Goal: Task Accomplishment & Management: Manage account settings

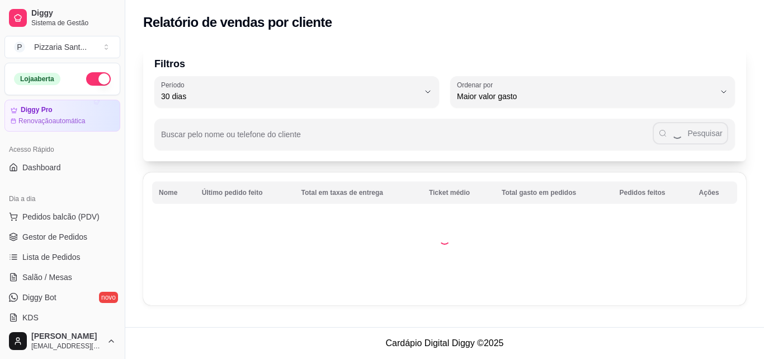
select select "30"
select select "HIGHEST_TOTAL_SPENT_WITH_ORDERS"
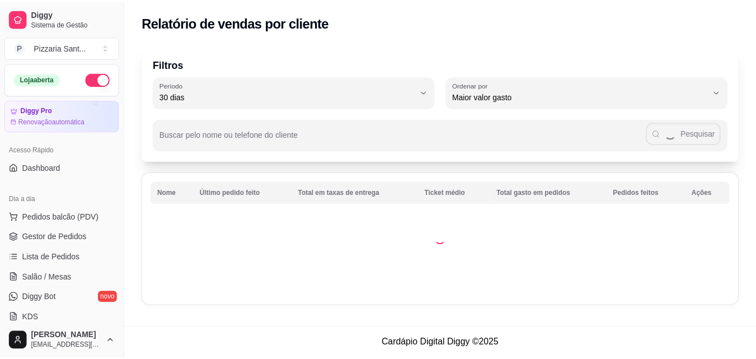
scroll to position [336, 0]
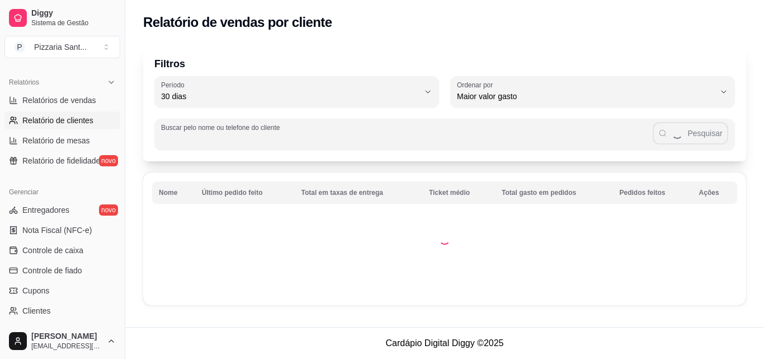
click at [297, 140] on input "Buscar pelo nome ou telefone do cliente" at bounding box center [407, 138] width 492 height 11
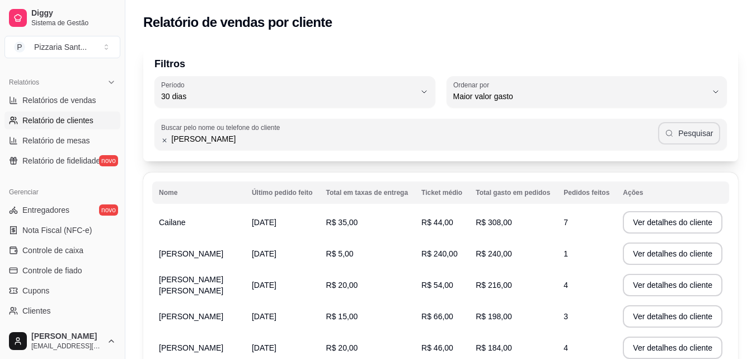
click at [699, 131] on button "Pesquisar" at bounding box center [689, 133] width 62 height 22
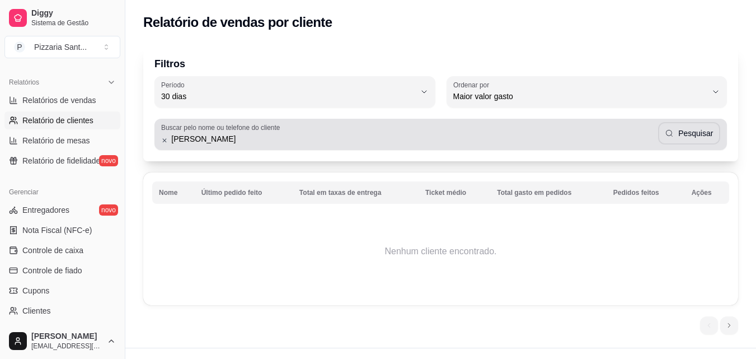
click at [206, 141] on input "[PERSON_NAME]" at bounding box center [413, 138] width 490 height 11
click at [694, 131] on button "Pesquisar" at bounding box center [689, 134] width 60 height 22
click at [234, 148] on div "Buscar pelo nome ou telefone do cliente jabson Pesquisar" at bounding box center [440, 134] width 572 height 31
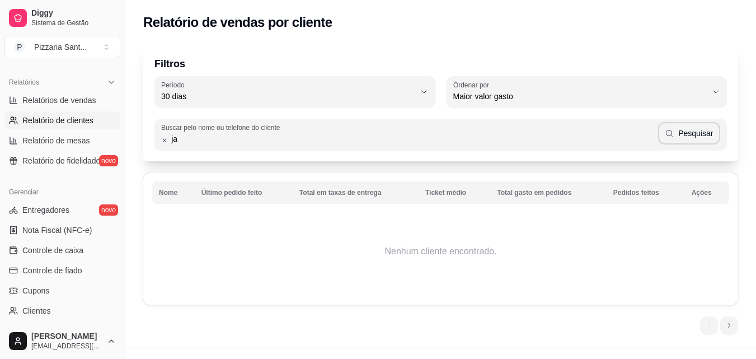
type input "j"
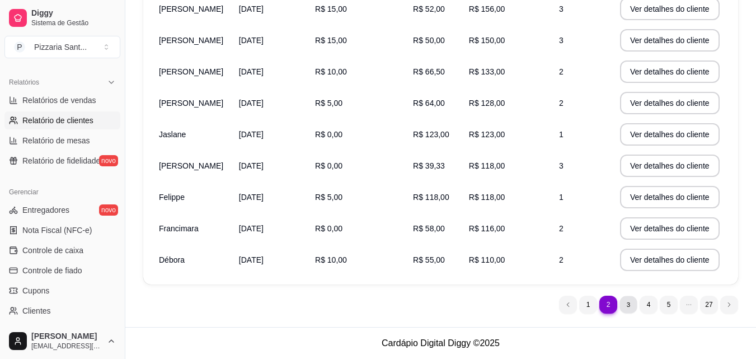
scroll to position [0, 0]
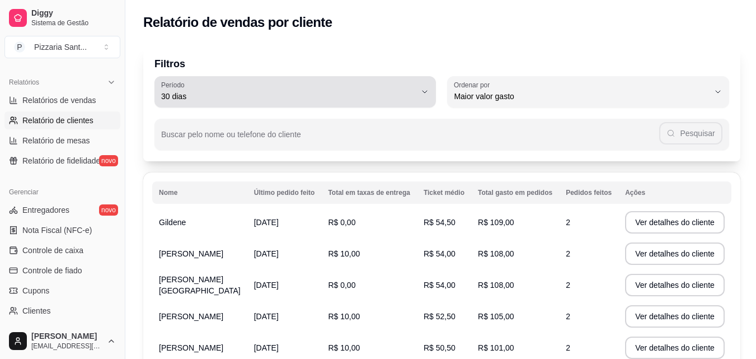
click at [426, 96] on icon "button" at bounding box center [424, 91] width 9 height 9
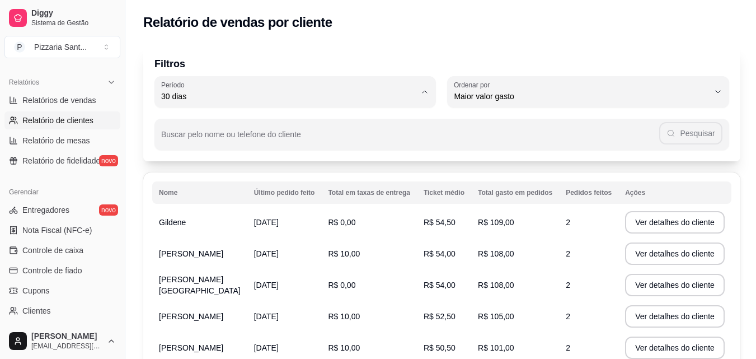
click at [252, 164] on span "7 dias" at bounding box center [289, 159] width 242 height 11
type input "7"
select select "7"
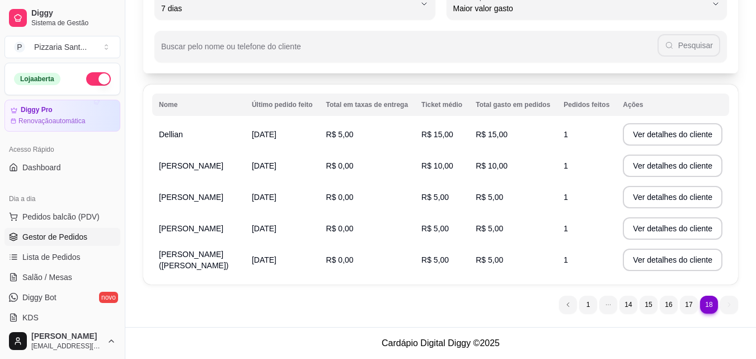
click at [64, 236] on span "Gestor de Pedidos" at bounding box center [54, 236] width 65 height 11
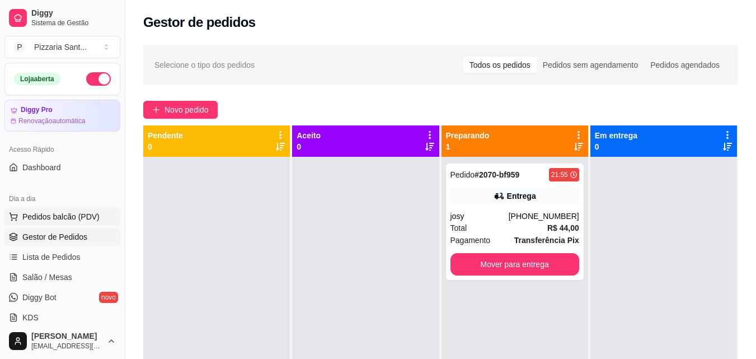
click at [69, 220] on span "Pedidos balcão (PDV)" at bounding box center [60, 216] width 77 height 11
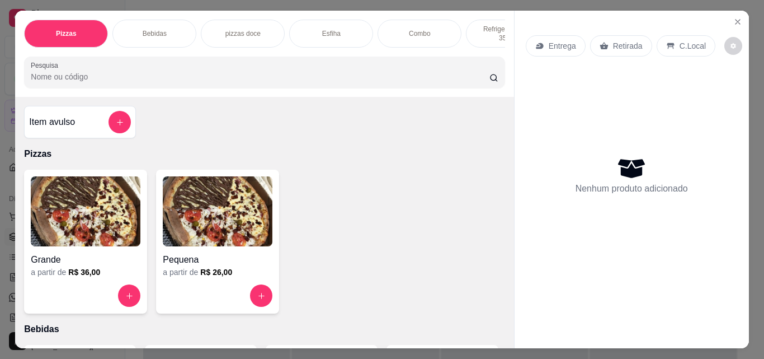
click at [342, 25] on div "Esfiha" at bounding box center [331, 34] width 84 height 28
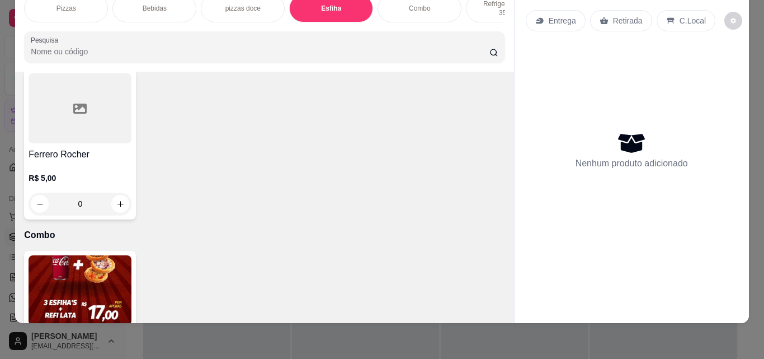
scroll to position [1301, 0]
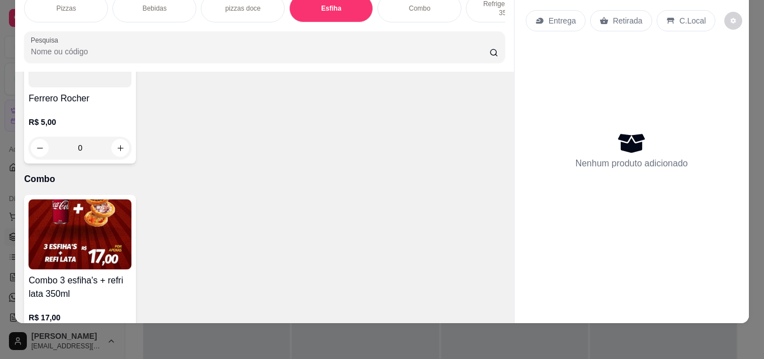
click at [119, 159] on div "0" at bounding box center [80, 148] width 103 height 22
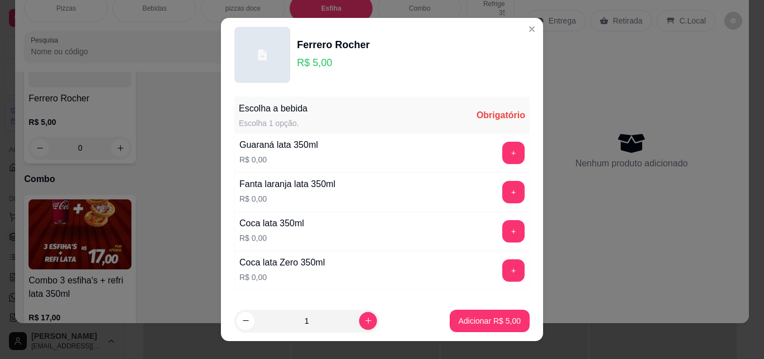
click at [453, 117] on div "Escolha a bebida Escolha 1 opção. Obrigatório" at bounding box center [381, 115] width 295 height 36
click at [502, 152] on button "+" at bounding box center [513, 153] width 22 height 22
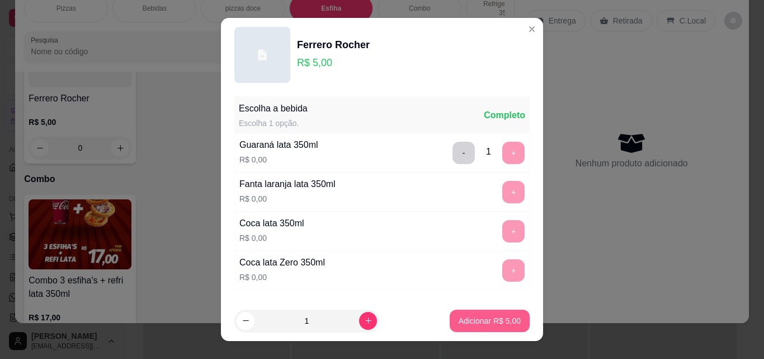
click at [463, 315] on p "Adicionar R$ 5,00" at bounding box center [490, 320] width 62 height 11
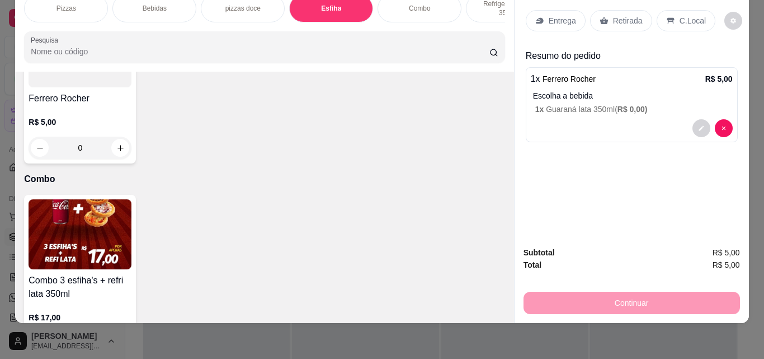
scroll to position [0, 0]
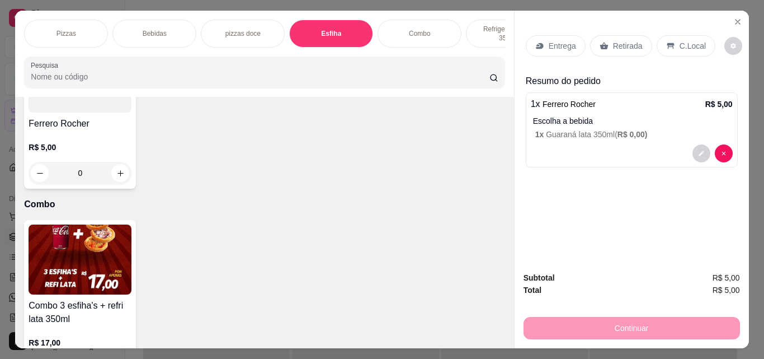
click at [614, 47] on p "Retirada" at bounding box center [628, 45] width 30 height 11
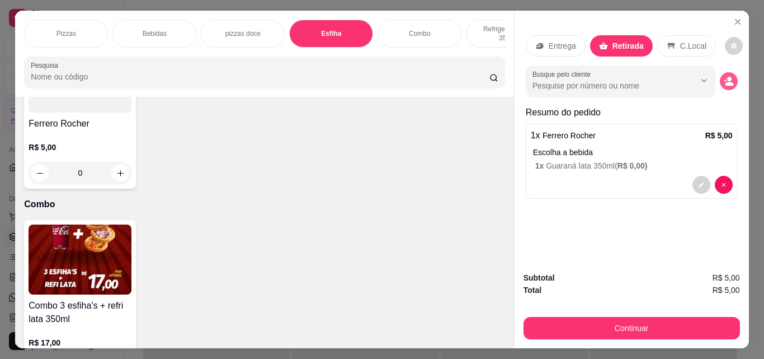
click at [727, 82] on icon "decrease-product-quantity" at bounding box center [729, 81] width 10 height 10
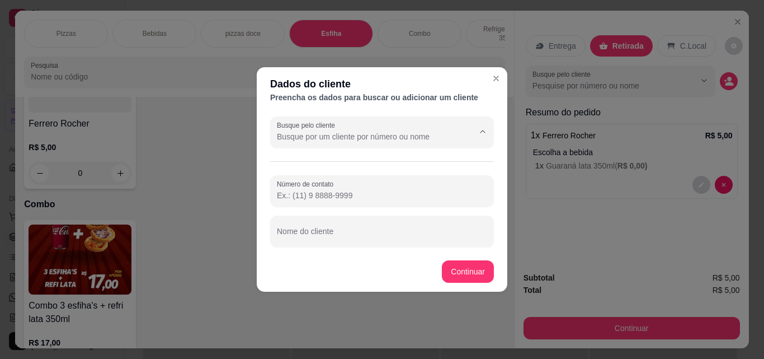
click at [396, 138] on input "Busque pelo cliente" at bounding box center [366, 136] width 179 height 11
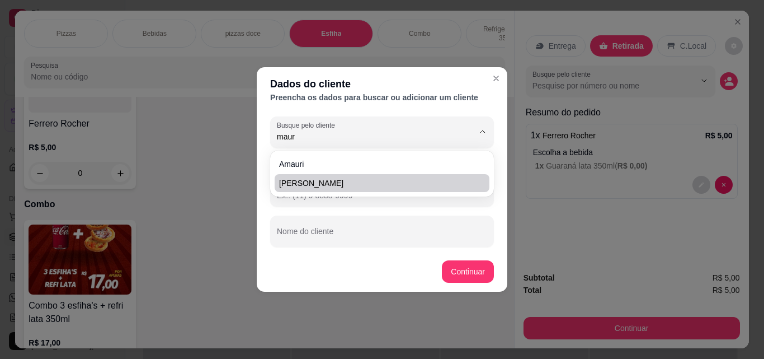
click at [341, 182] on span "[PERSON_NAME]" at bounding box center [376, 182] width 195 height 11
type input "[PERSON_NAME]"
type input "[PHONE_NUMBER]"
type input "[PERSON_NAME]"
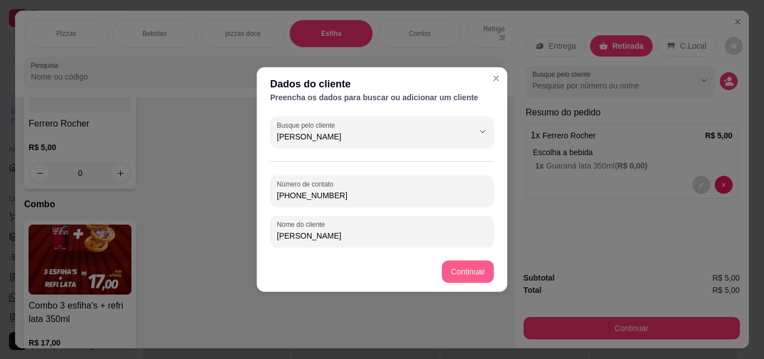
type input "[PERSON_NAME]"
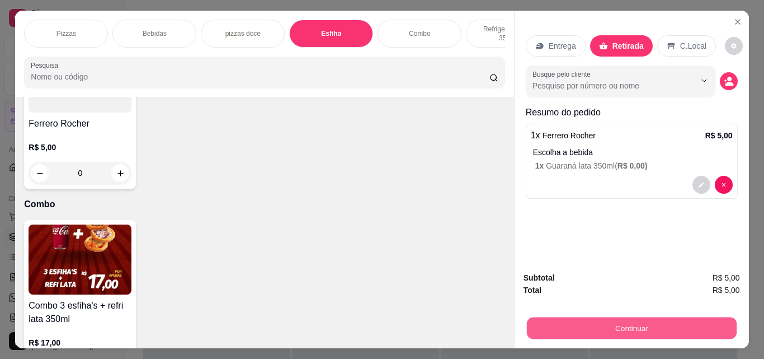
click at [673, 330] on button "Continuar" at bounding box center [631, 328] width 210 height 22
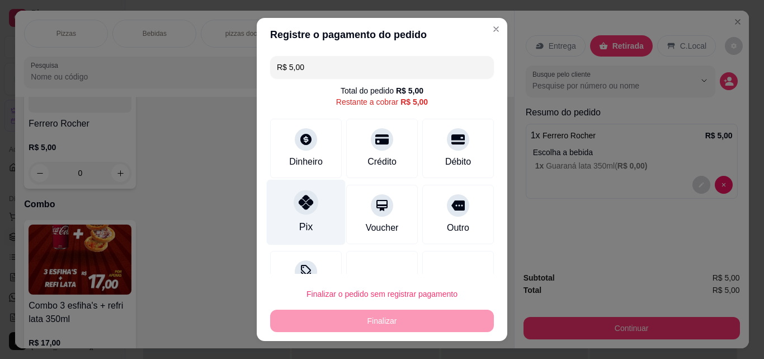
click at [284, 206] on div "Pix" at bounding box center [306, 212] width 79 height 65
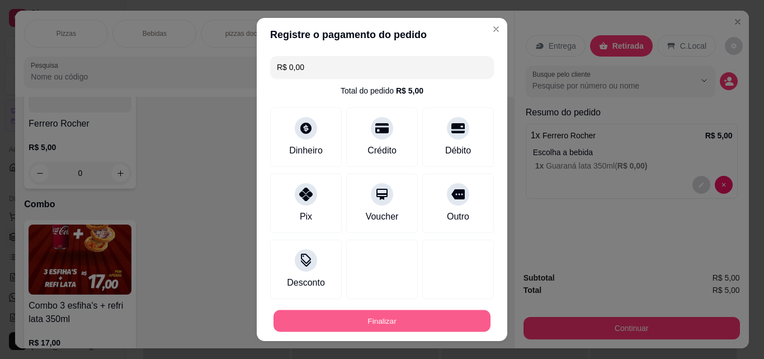
click at [293, 317] on button "Finalizar" at bounding box center [382, 321] width 217 height 22
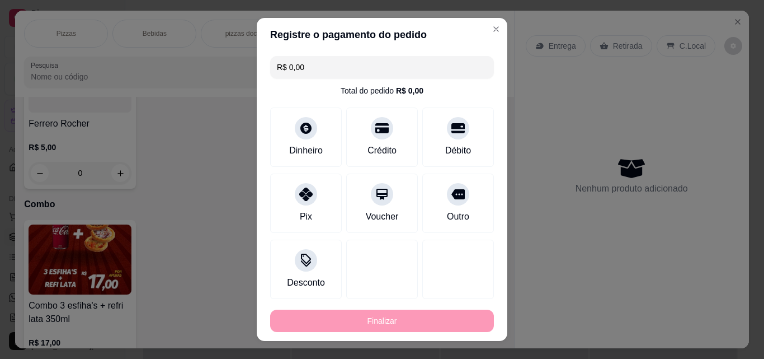
type input "-R$ 5,00"
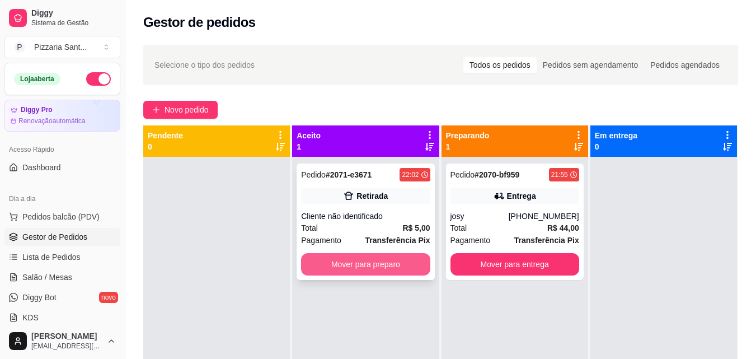
click at [375, 264] on button "Mover para preparo" at bounding box center [365, 264] width 129 height 22
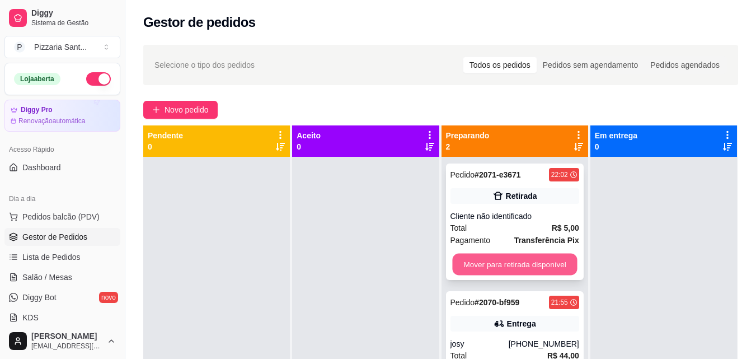
click at [518, 259] on button "Mover para retirada disponível" at bounding box center [514, 264] width 125 height 22
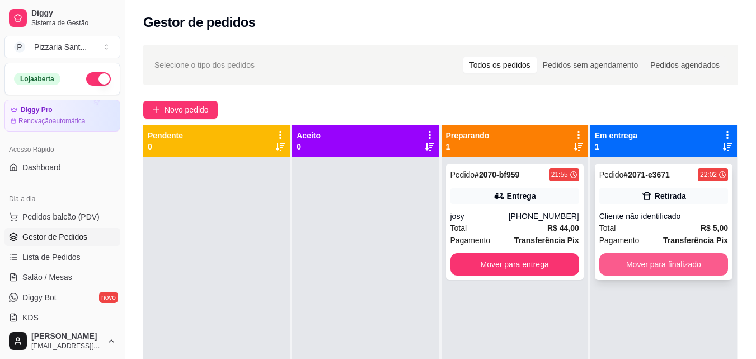
click at [652, 257] on button "Mover para finalizado" at bounding box center [663, 264] width 129 height 22
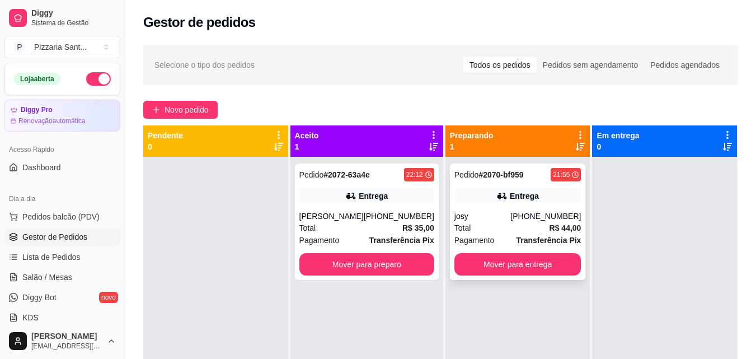
click at [460, 233] on span "Total" at bounding box center [462, 228] width 17 height 12
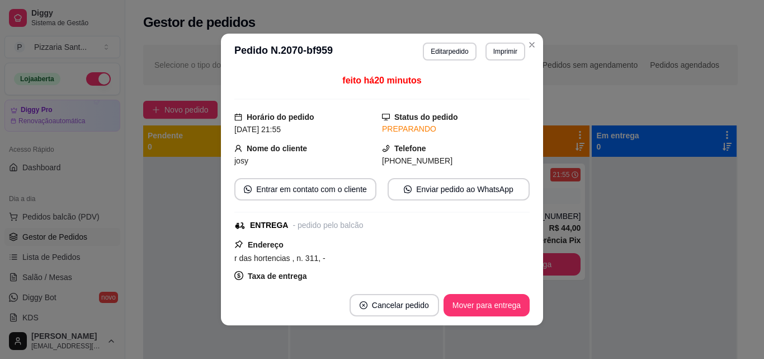
scroll to position [56, 0]
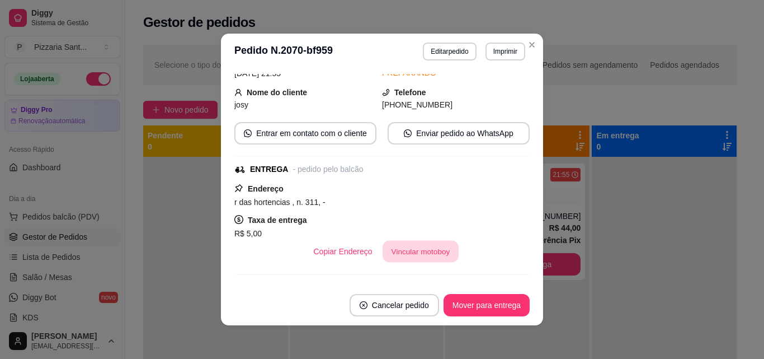
click at [426, 248] on button "Vincular motoboy" at bounding box center [421, 252] width 76 height 22
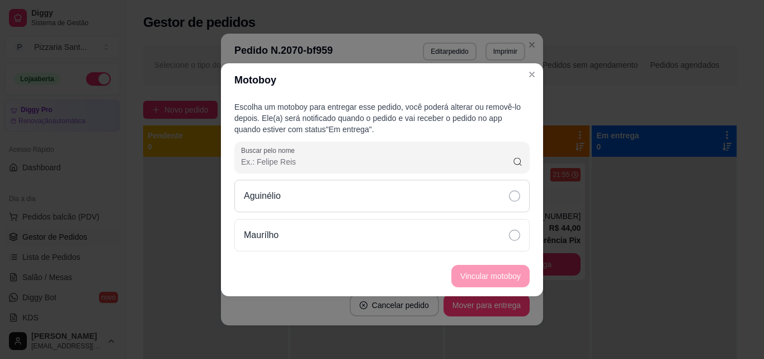
click at [376, 199] on div "Aguinélio" at bounding box center [381, 196] width 295 height 32
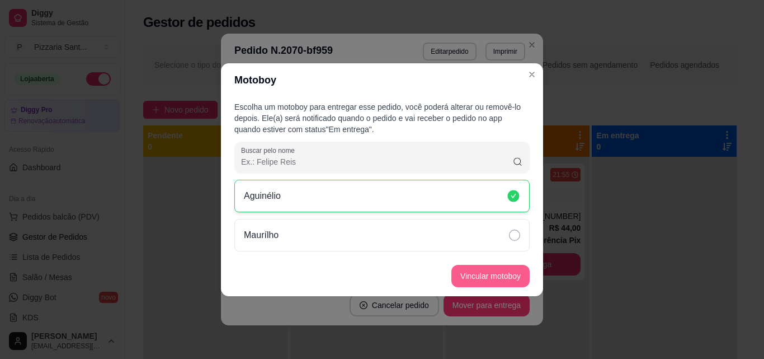
click at [479, 278] on button "Vincular motoboy" at bounding box center [491, 276] width 78 height 22
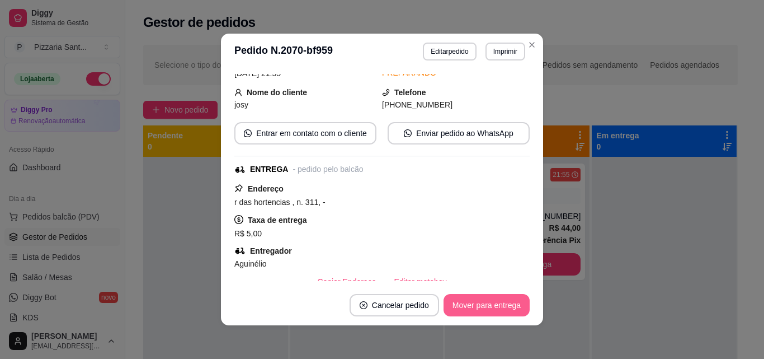
click at [495, 313] on button "Mover para entrega" at bounding box center [487, 305] width 86 height 22
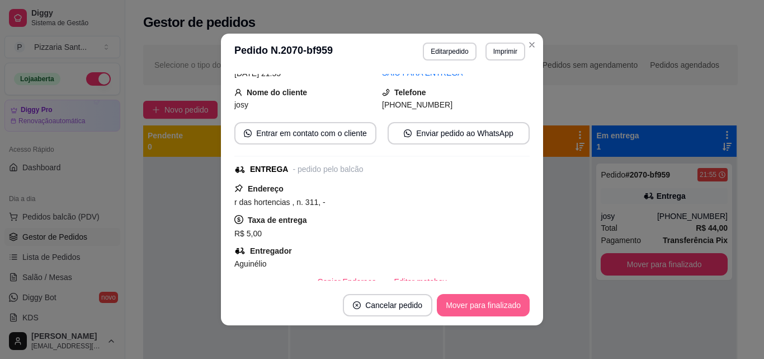
click at [495, 304] on button "Mover para finalizado" at bounding box center [483, 305] width 93 height 22
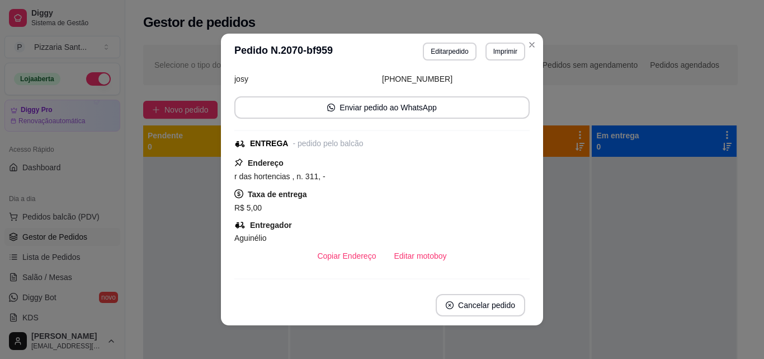
scroll to position [30, 0]
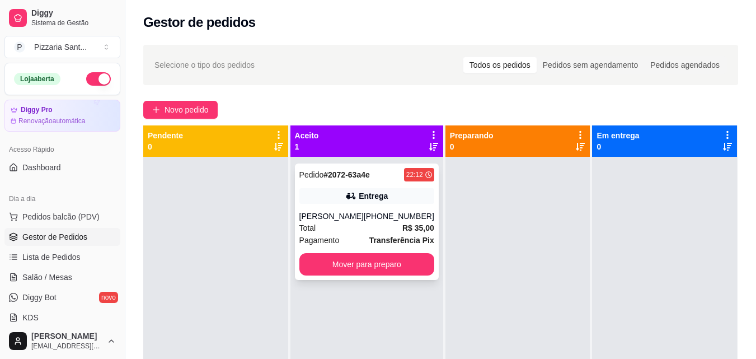
click at [349, 238] on div "Pagamento Transferência Pix" at bounding box center [366, 240] width 135 height 12
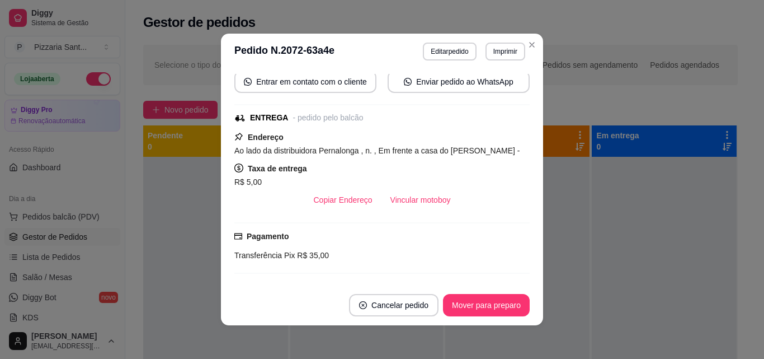
scroll to position [112, 0]
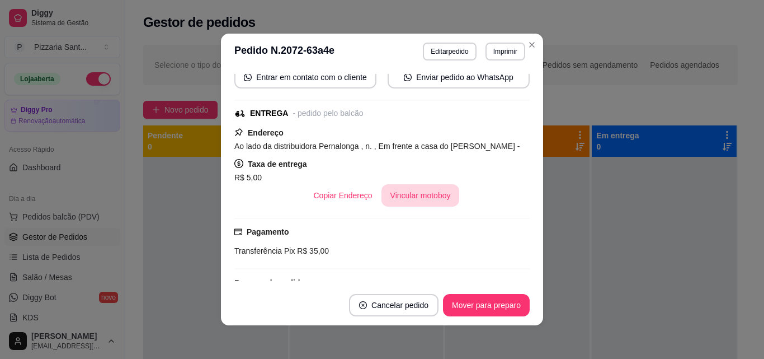
click at [422, 193] on button "Vincular motoboy" at bounding box center [421, 195] width 78 height 22
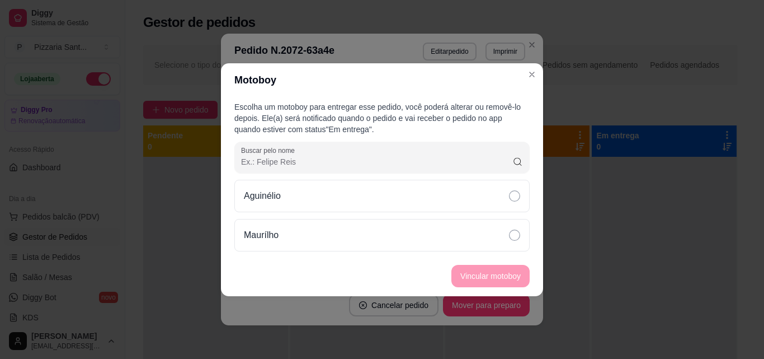
click at [422, 193] on div "Aguinélio" at bounding box center [381, 196] width 295 height 32
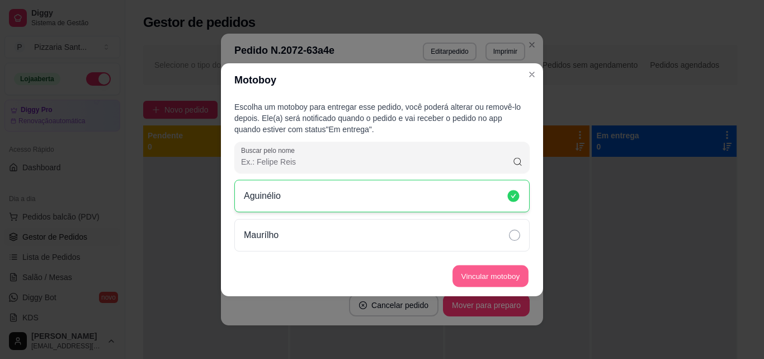
click at [485, 269] on button "Vincular motoboy" at bounding box center [491, 276] width 76 height 22
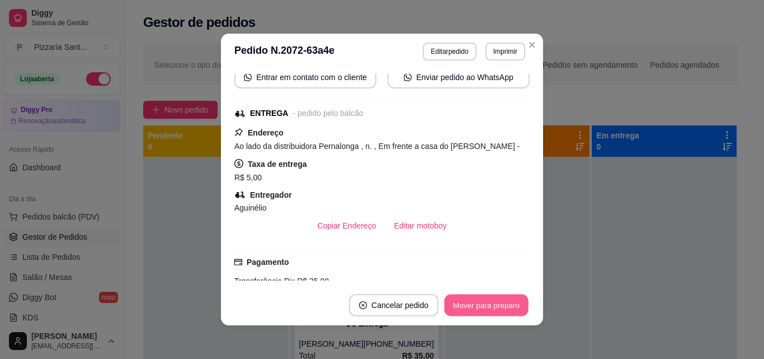
click at [476, 309] on button "Mover para preparo" at bounding box center [486, 305] width 84 height 22
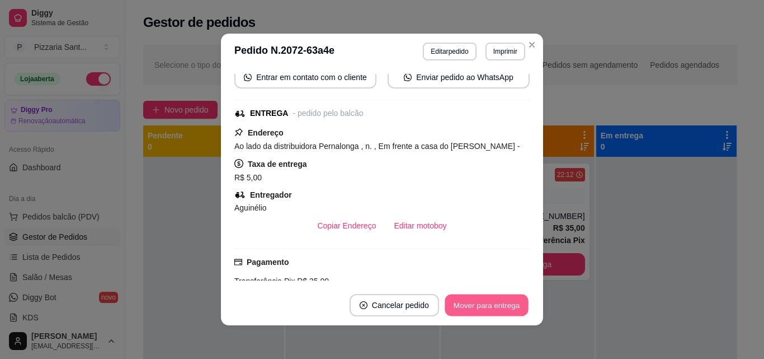
click at [482, 307] on button "Mover para entrega" at bounding box center [487, 305] width 84 height 22
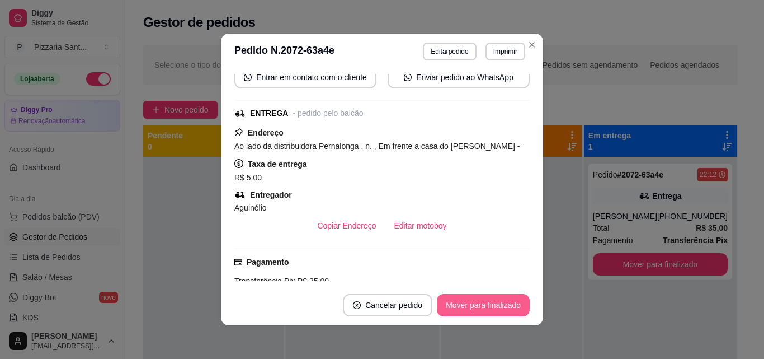
click at [482, 307] on button "Mover para finalizado" at bounding box center [483, 305] width 93 height 22
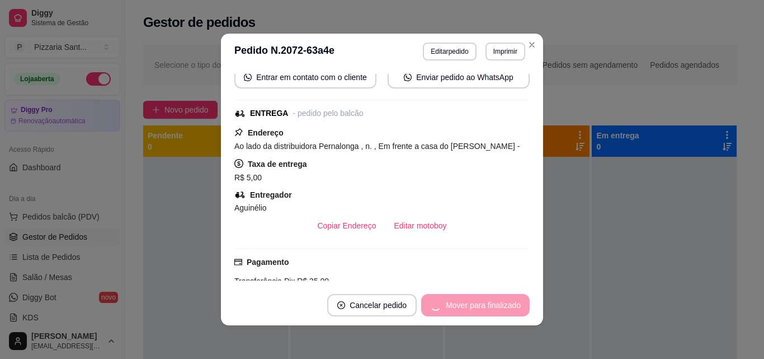
scroll to position [86, 0]
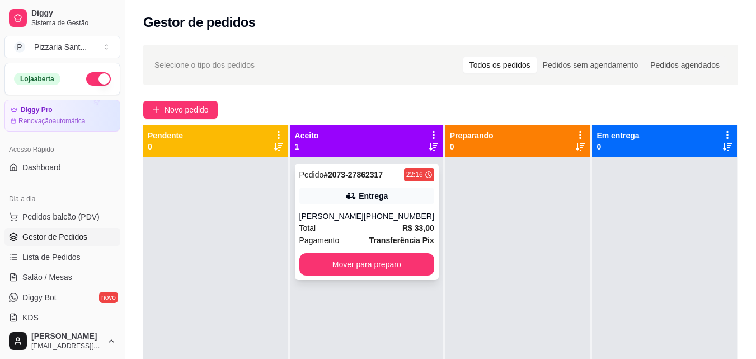
click at [358, 228] on div "Total R$ 33,00" at bounding box center [366, 228] width 135 height 12
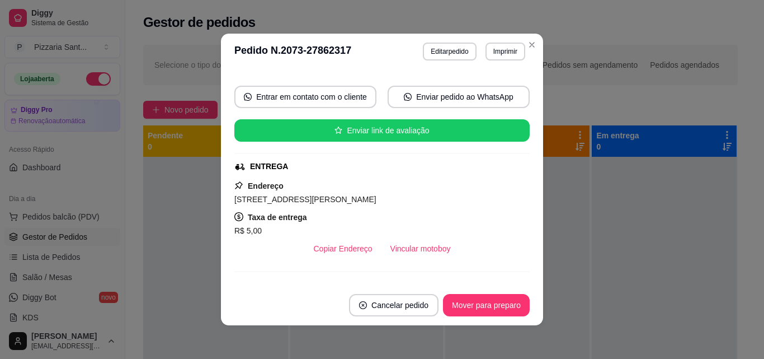
scroll to position [112, 0]
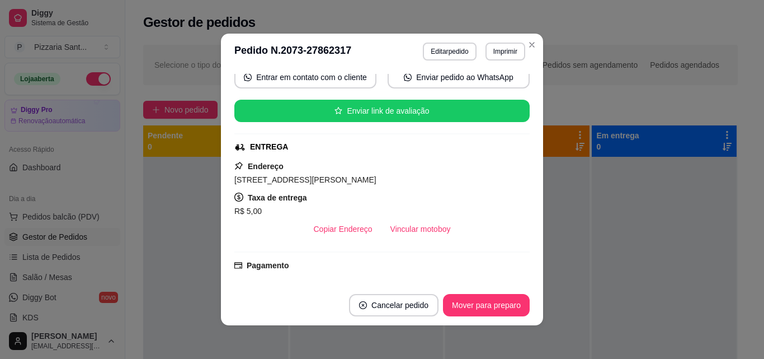
drag, startPoint x: 352, startPoint y: 205, endPoint x: 382, endPoint y: 224, distance: 34.8
click at [361, 213] on div "R$ 5,00" at bounding box center [381, 210] width 295 height 13
click at [393, 223] on button "Vincular motoboy" at bounding box center [421, 229] width 78 height 22
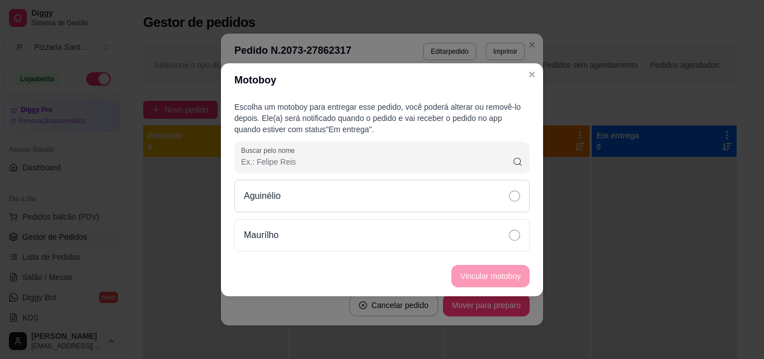
click at [379, 203] on div "Aguinélio" at bounding box center [381, 196] width 295 height 32
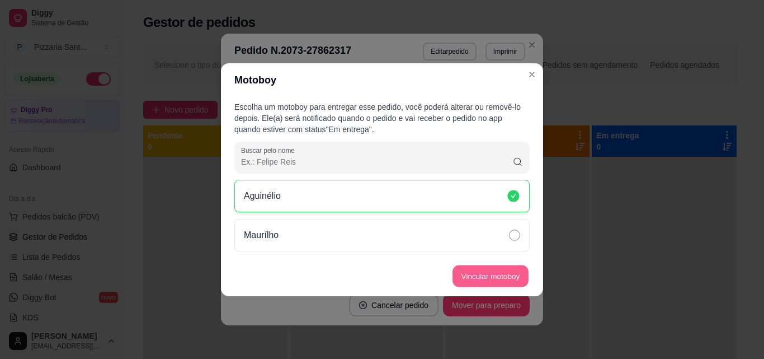
click at [510, 282] on button "Vincular motoboy" at bounding box center [491, 276] width 76 height 22
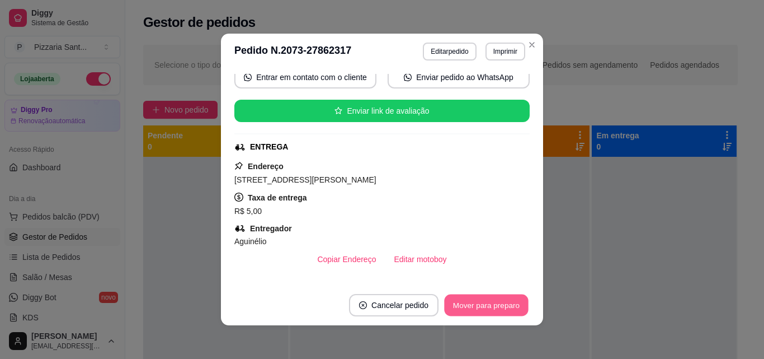
click at [500, 307] on button "Mover para preparo" at bounding box center [486, 305] width 84 height 22
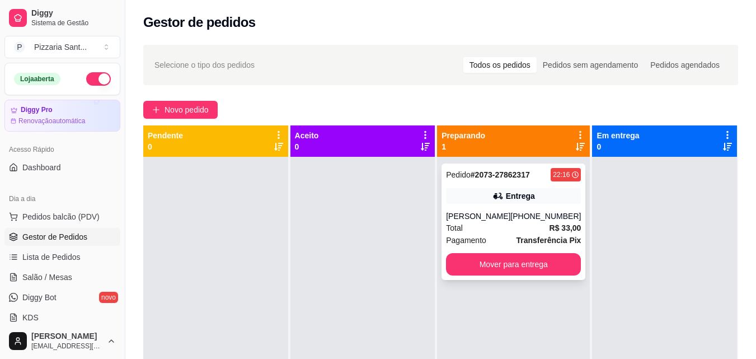
click at [482, 220] on div "[PERSON_NAME]" at bounding box center [478, 215] width 64 height 11
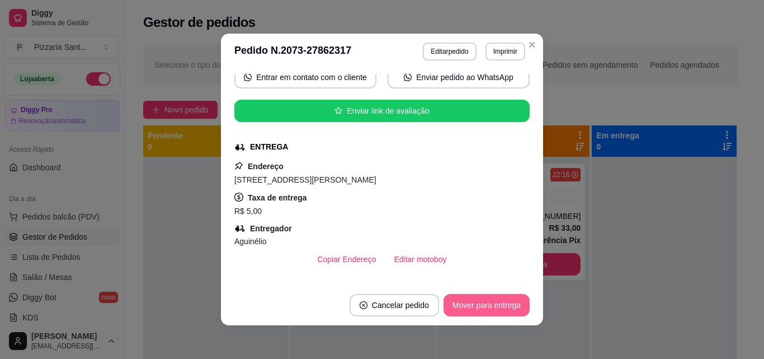
click at [489, 299] on button "Mover para entrega" at bounding box center [487, 305] width 86 height 22
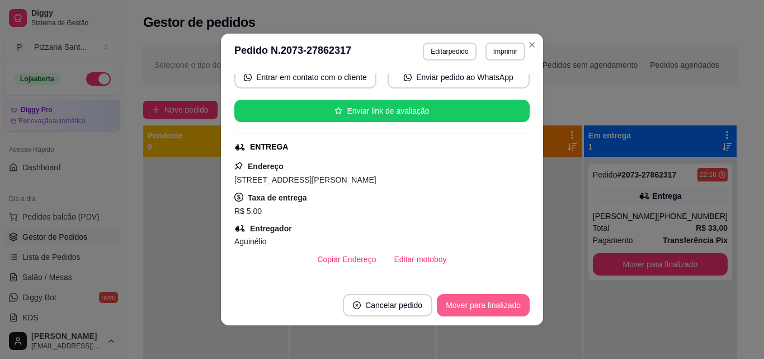
click at [502, 303] on button "Mover para finalizado" at bounding box center [483, 305] width 93 height 22
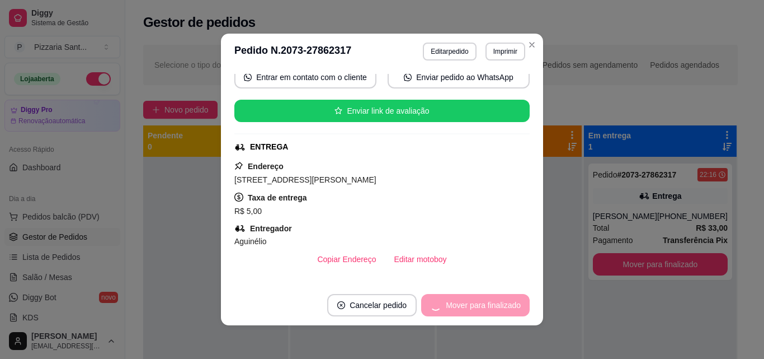
scroll to position [86, 0]
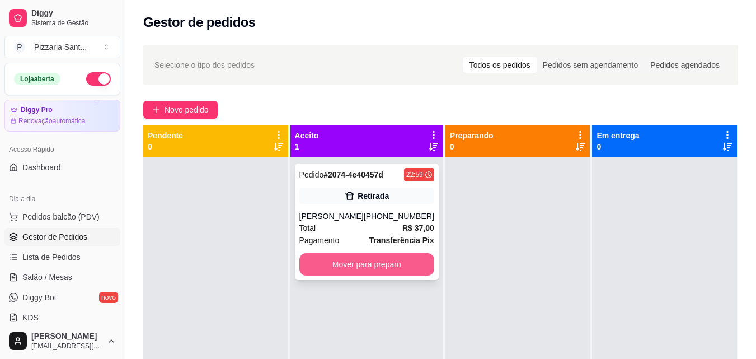
click at [372, 262] on button "Mover para preparo" at bounding box center [366, 264] width 135 height 22
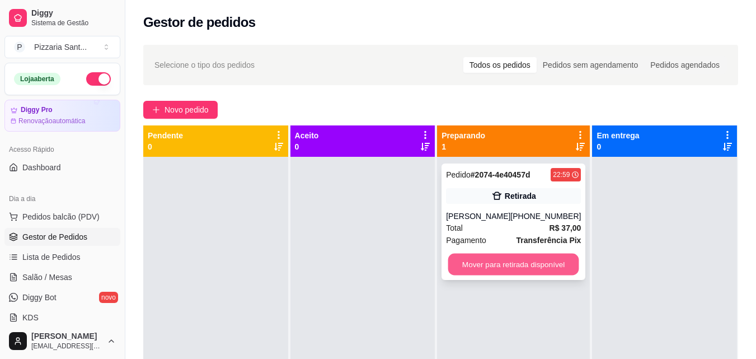
click at [559, 259] on button "Mover para retirada disponível" at bounding box center [513, 264] width 131 height 22
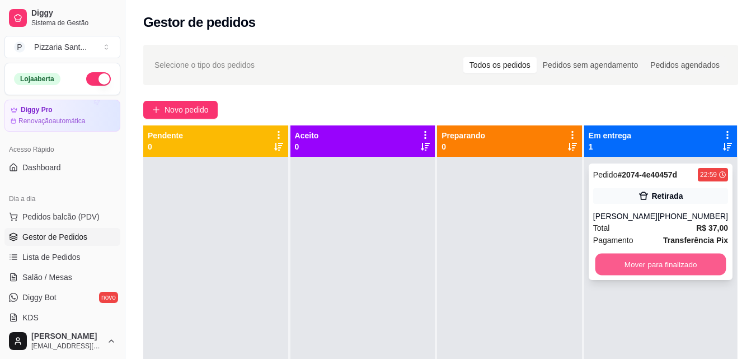
click at [606, 265] on button "Mover para finalizado" at bounding box center [660, 264] width 131 height 22
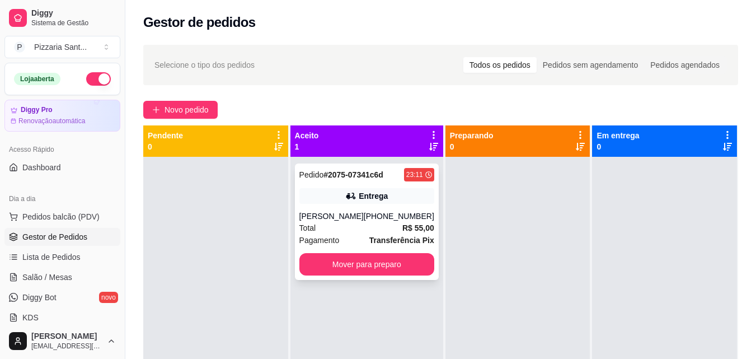
click at [338, 231] on div "Total R$ 55,00" at bounding box center [366, 228] width 135 height 12
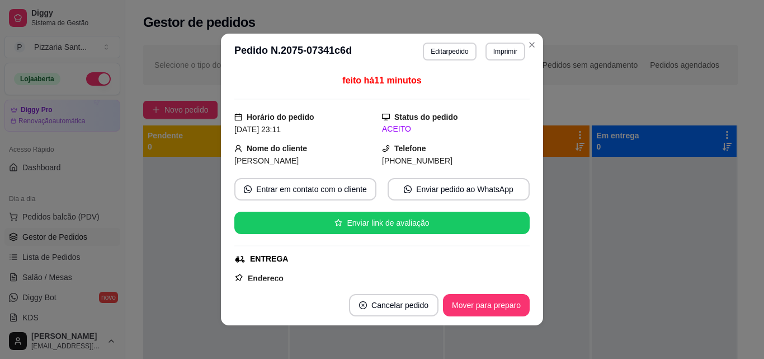
scroll to position [168, 0]
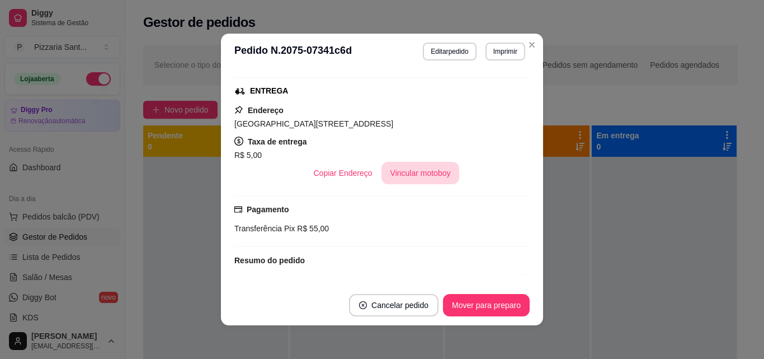
click at [408, 169] on button "Vincular motoboy" at bounding box center [421, 173] width 78 height 22
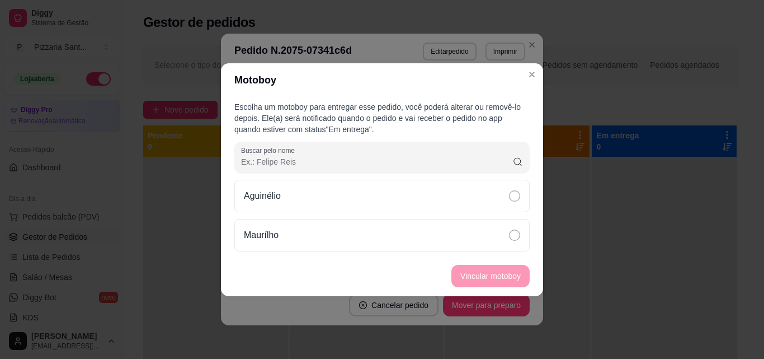
click at [387, 202] on div "Aguinélio" at bounding box center [381, 196] width 295 height 32
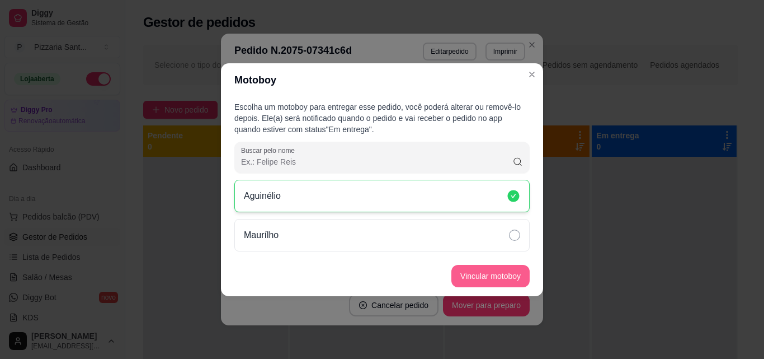
click at [497, 272] on button "Vincular motoboy" at bounding box center [491, 276] width 78 height 22
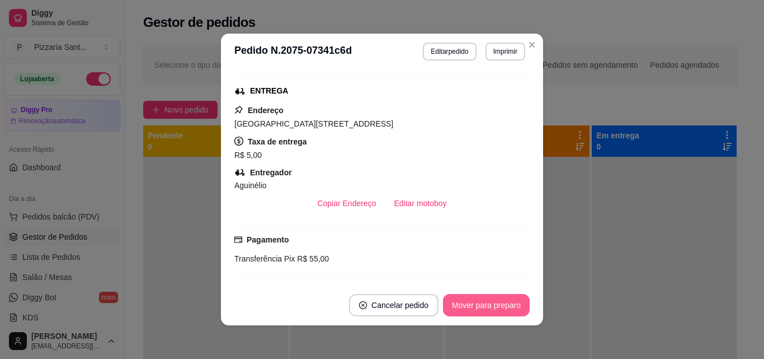
click at [502, 307] on button "Mover para preparo" at bounding box center [486, 305] width 87 height 22
click at [500, 308] on button "Mover para entrega" at bounding box center [487, 305] width 84 height 22
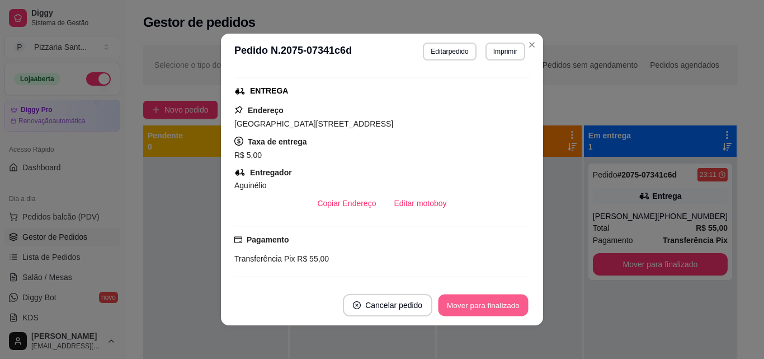
click at [500, 308] on button "Mover para finalizado" at bounding box center [484, 305] width 90 height 22
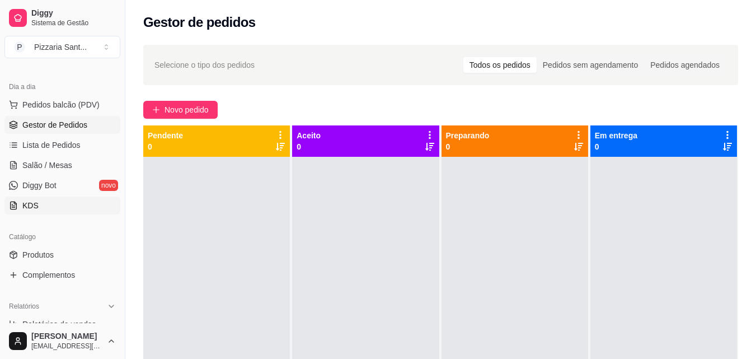
scroll to position [224, 0]
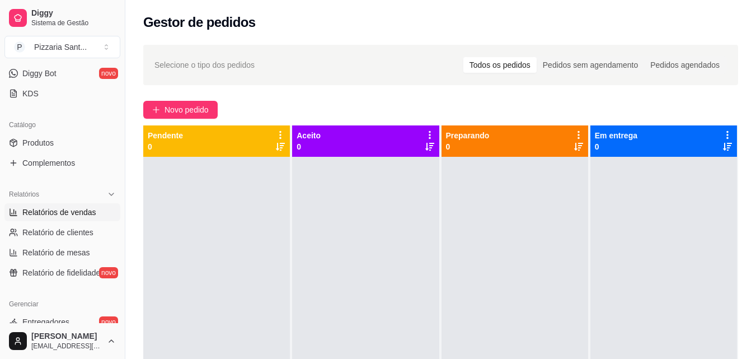
click at [59, 211] on span "Relatórios de vendas" at bounding box center [59, 211] width 74 height 11
select select "ALL"
select select "0"
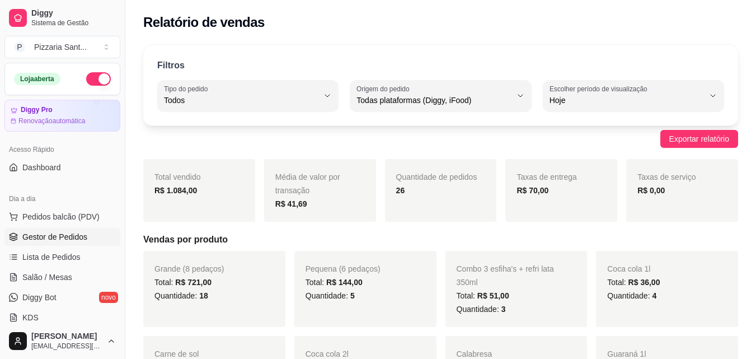
click at [60, 228] on link "Gestor de Pedidos" at bounding box center [62, 237] width 116 height 18
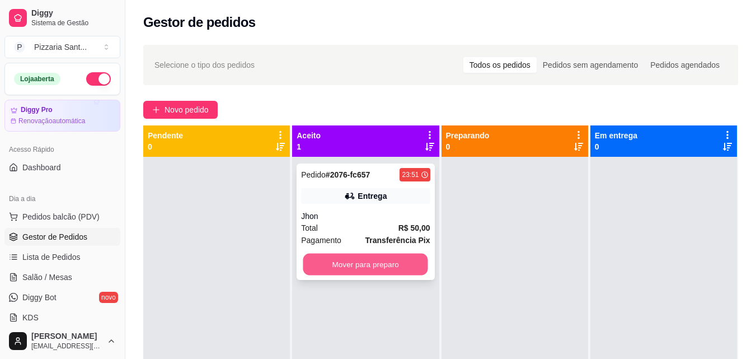
click at [403, 267] on button "Mover para preparo" at bounding box center [365, 264] width 125 height 22
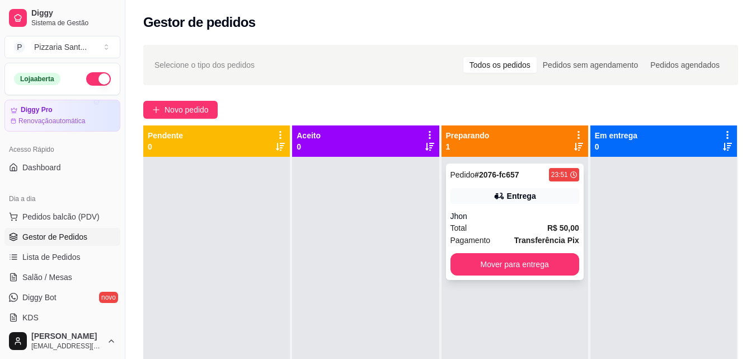
click at [509, 230] on div "Total R$ 50,00" at bounding box center [514, 228] width 129 height 12
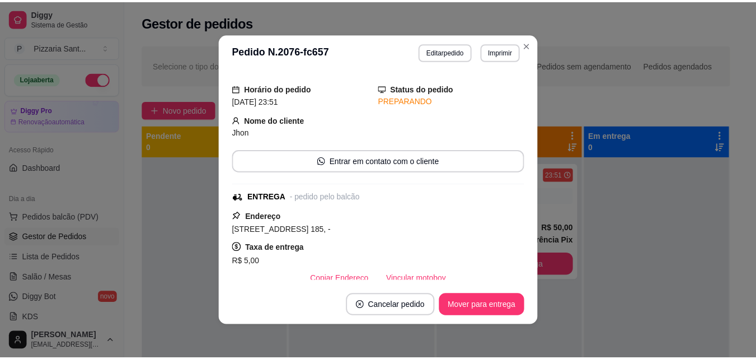
scroll to position [56, 0]
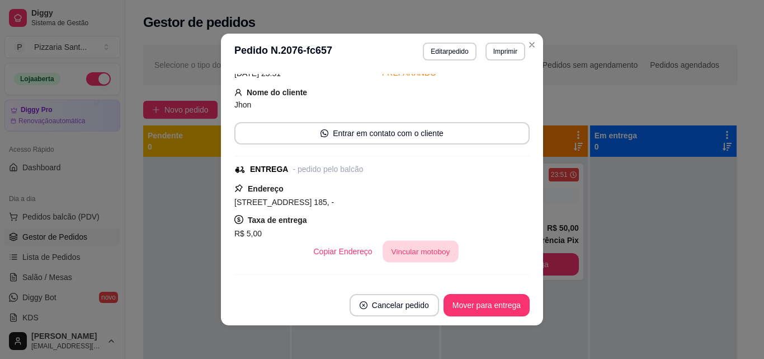
click at [424, 244] on button "Vincular motoboy" at bounding box center [421, 252] width 76 height 22
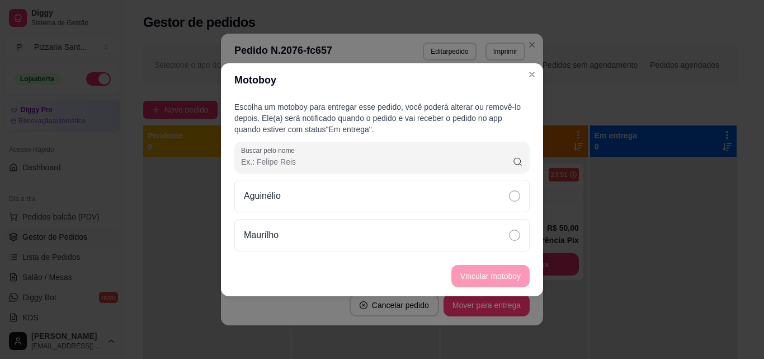
click at [417, 204] on div "Aguinélio" at bounding box center [381, 196] width 295 height 32
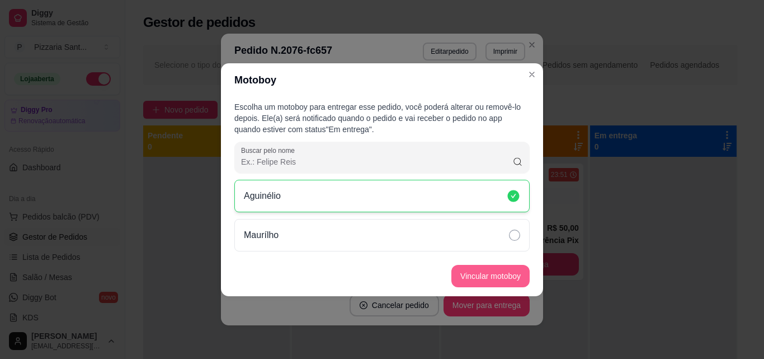
click at [490, 278] on button "Vincular motoboy" at bounding box center [491, 276] width 78 height 22
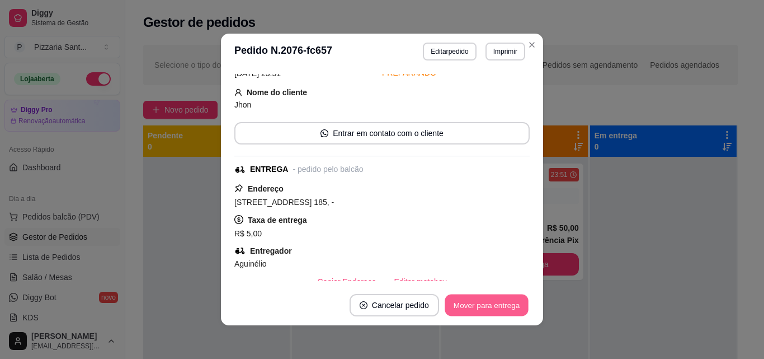
click at [502, 302] on button "Mover para entrega" at bounding box center [487, 305] width 84 height 22
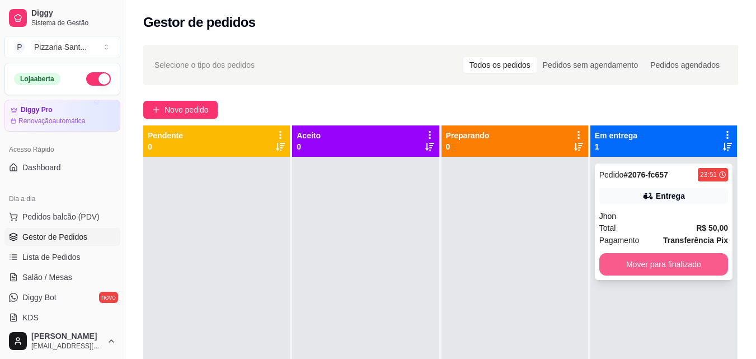
click at [660, 265] on button "Mover para finalizado" at bounding box center [663, 264] width 129 height 22
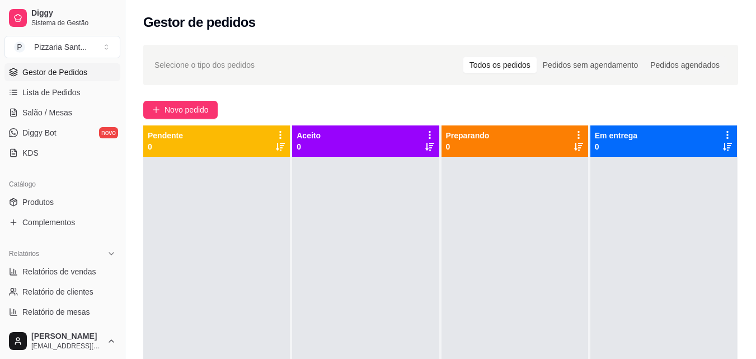
scroll to position [168, 0]
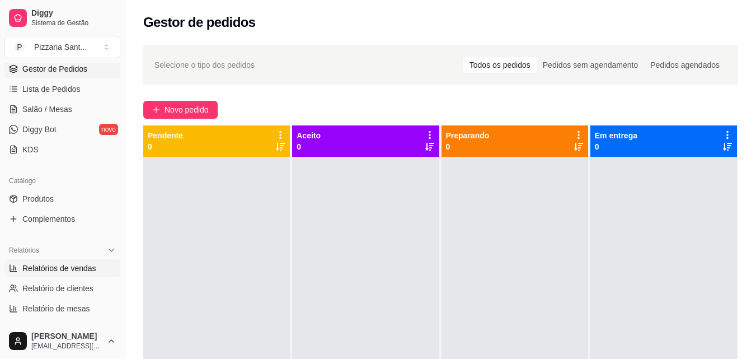
click at [63, 259] on link "Relatórios de vendas" at bounding box center [62, 268] width 116 height 18
select select "ALL"
select select "0"
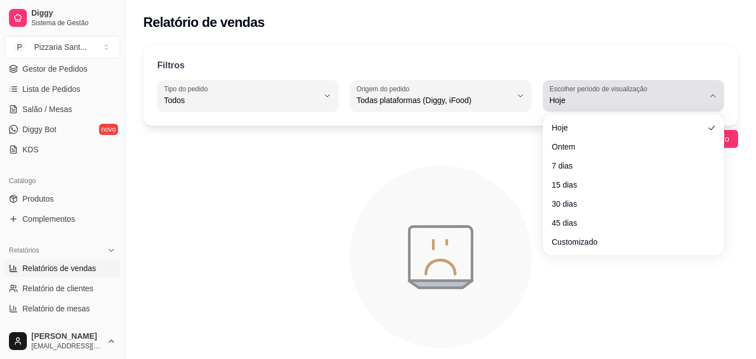
click at [656, 104] on span "Hoje" at bounding box center [626, 100] width 154 height 11
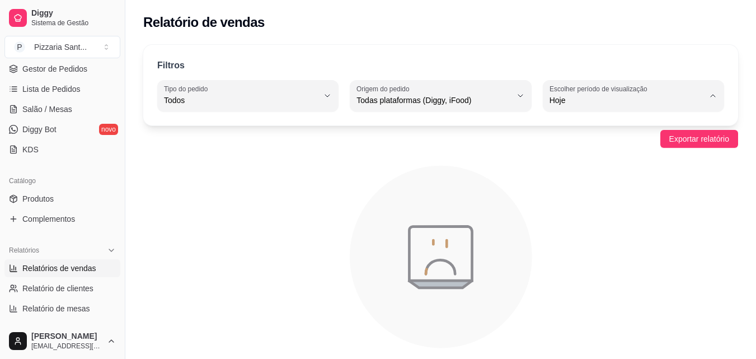
click at [636, 142] on span "Ontem" at bounding box center [627, 145] width 146 height 11
type input "1"
select select "1"
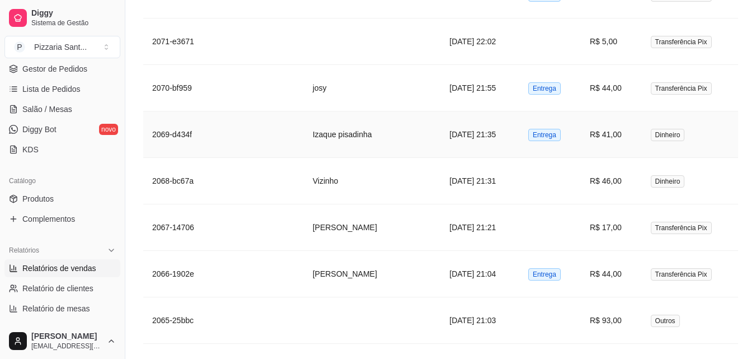
scroll to position [1399, 0]
